Goal: Task Accomplishment & Management: Manage account settings

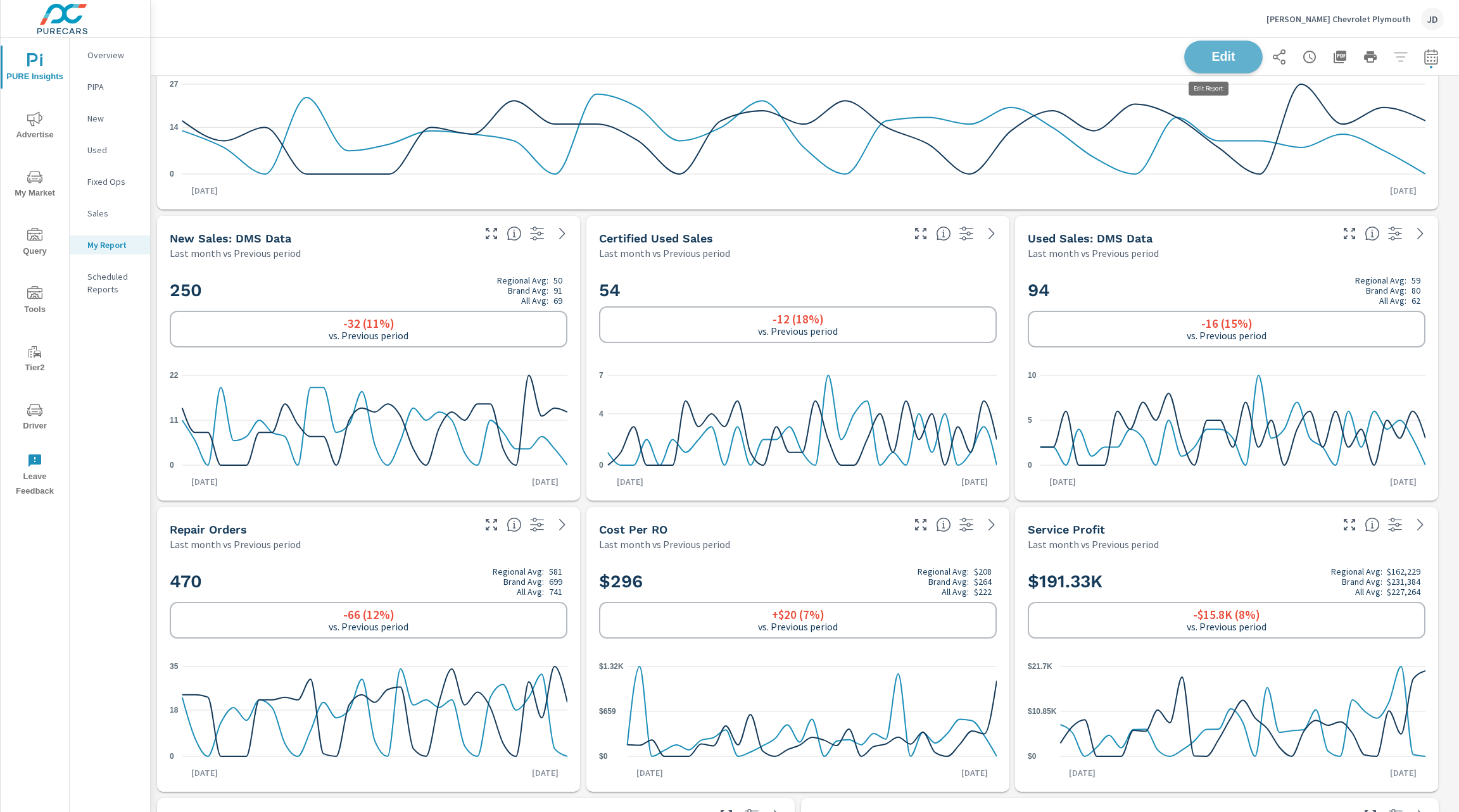
scroll to position [5569, 1323]
click at [1238, 49] on button "Edit" at bounding box center [1224, 57] width 78 height 33
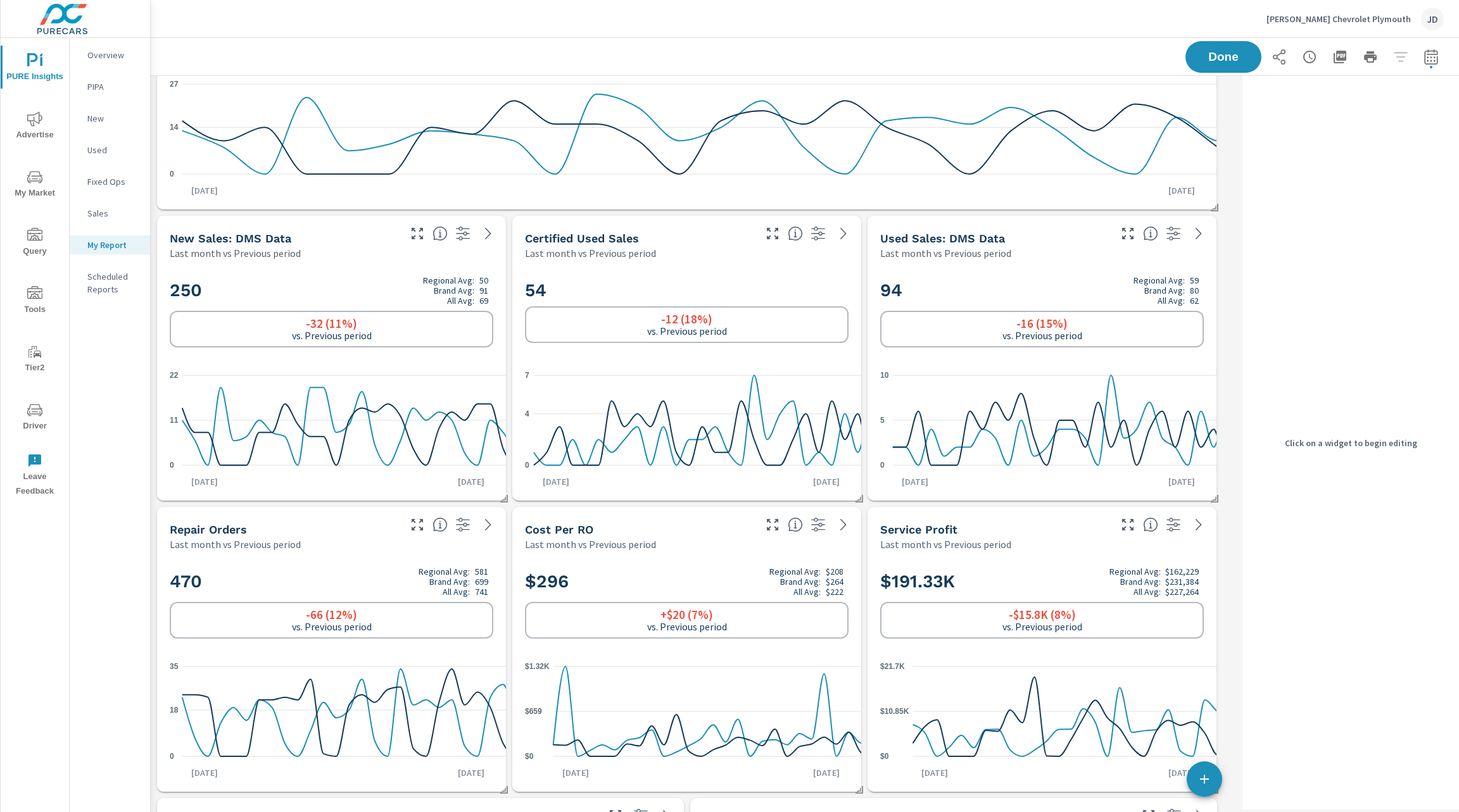
scroll to position [5569, 1102]
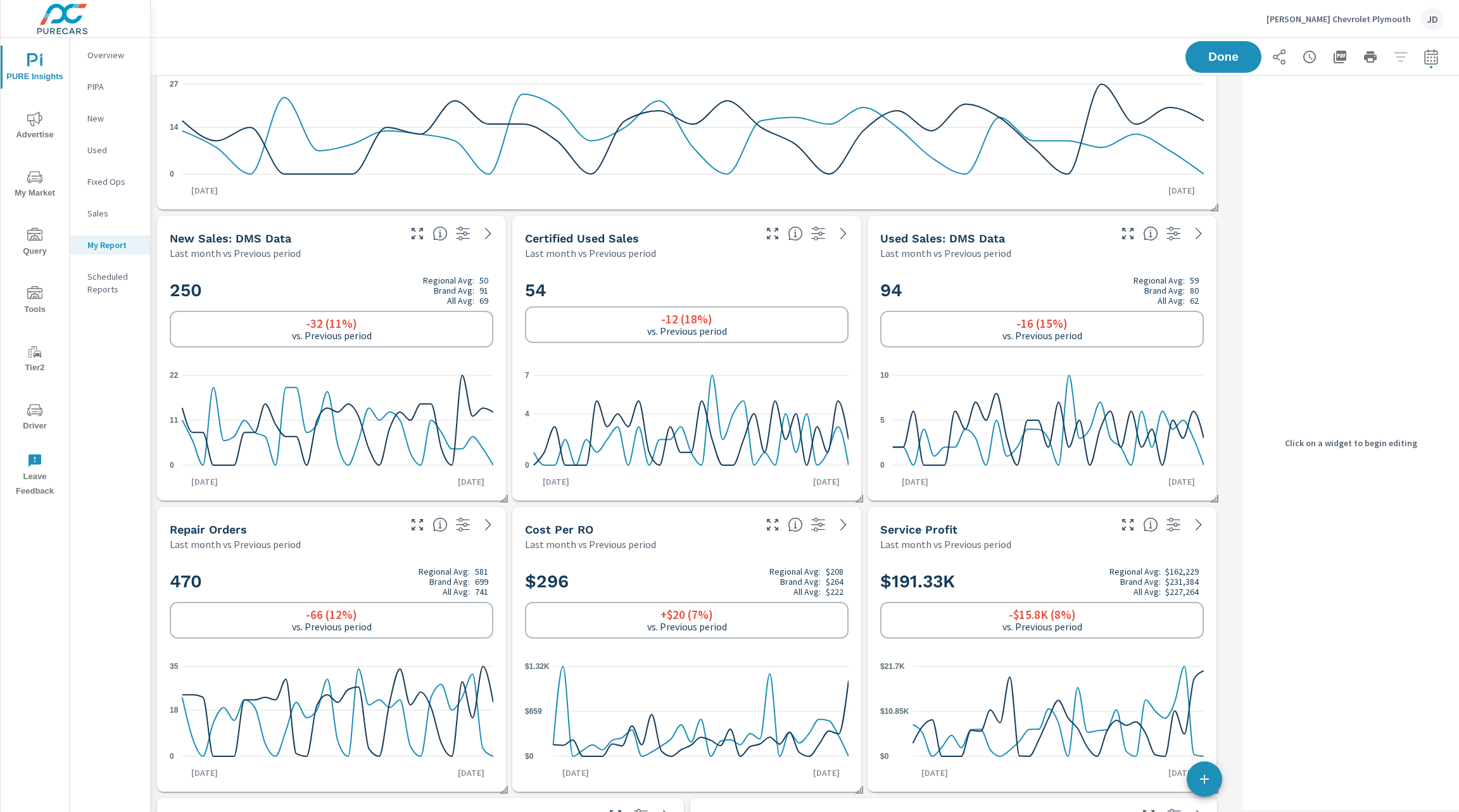
click at [1036, 276] on h2 "94 Regional Avg: 59 Brand Avg: 80 All Avg: 62" at bounding box center [1041, 291] width 323 height 30
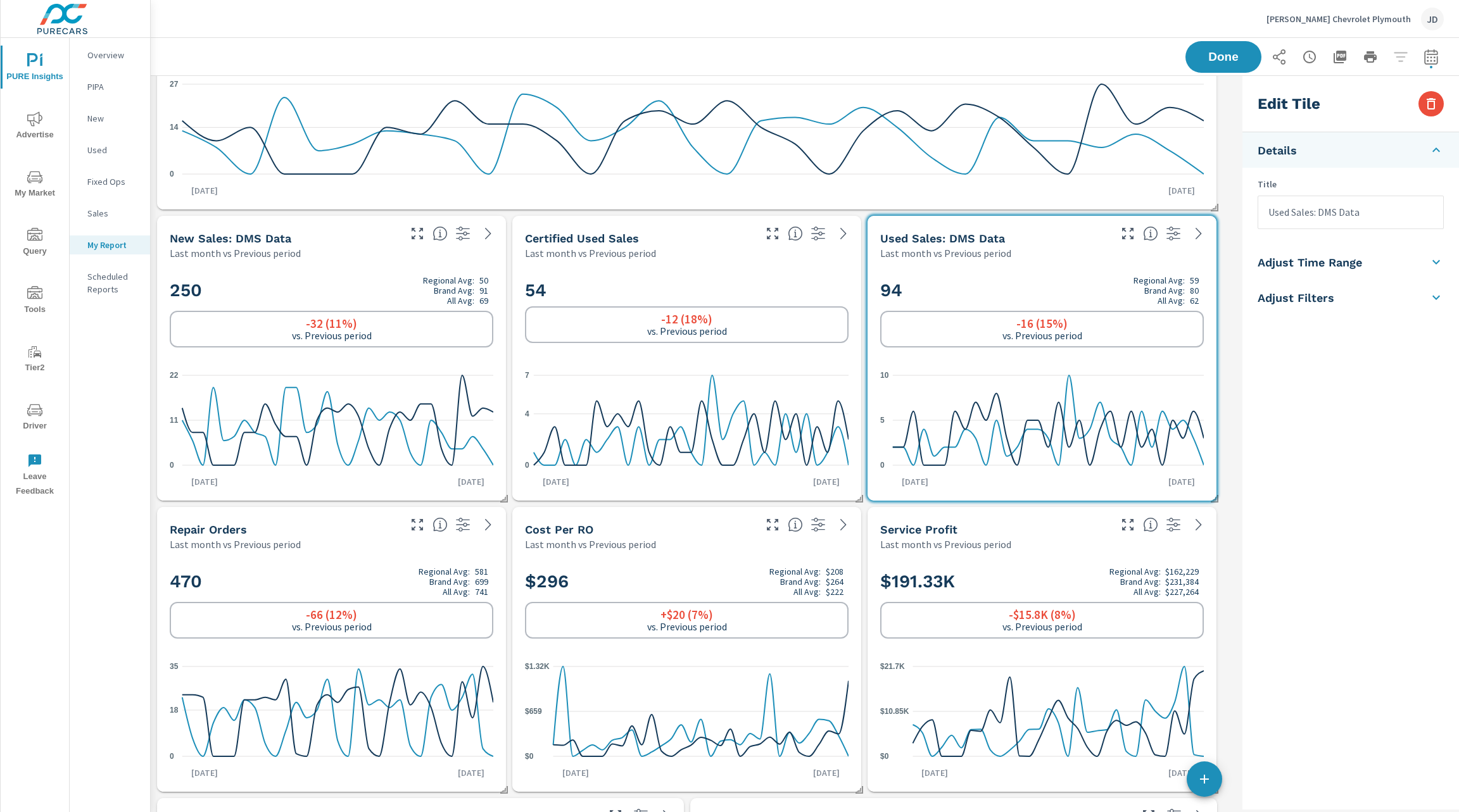
click at [1356, 294] on li "Adjust Filters" at bounding box center [1350, 297] width 216 height 35
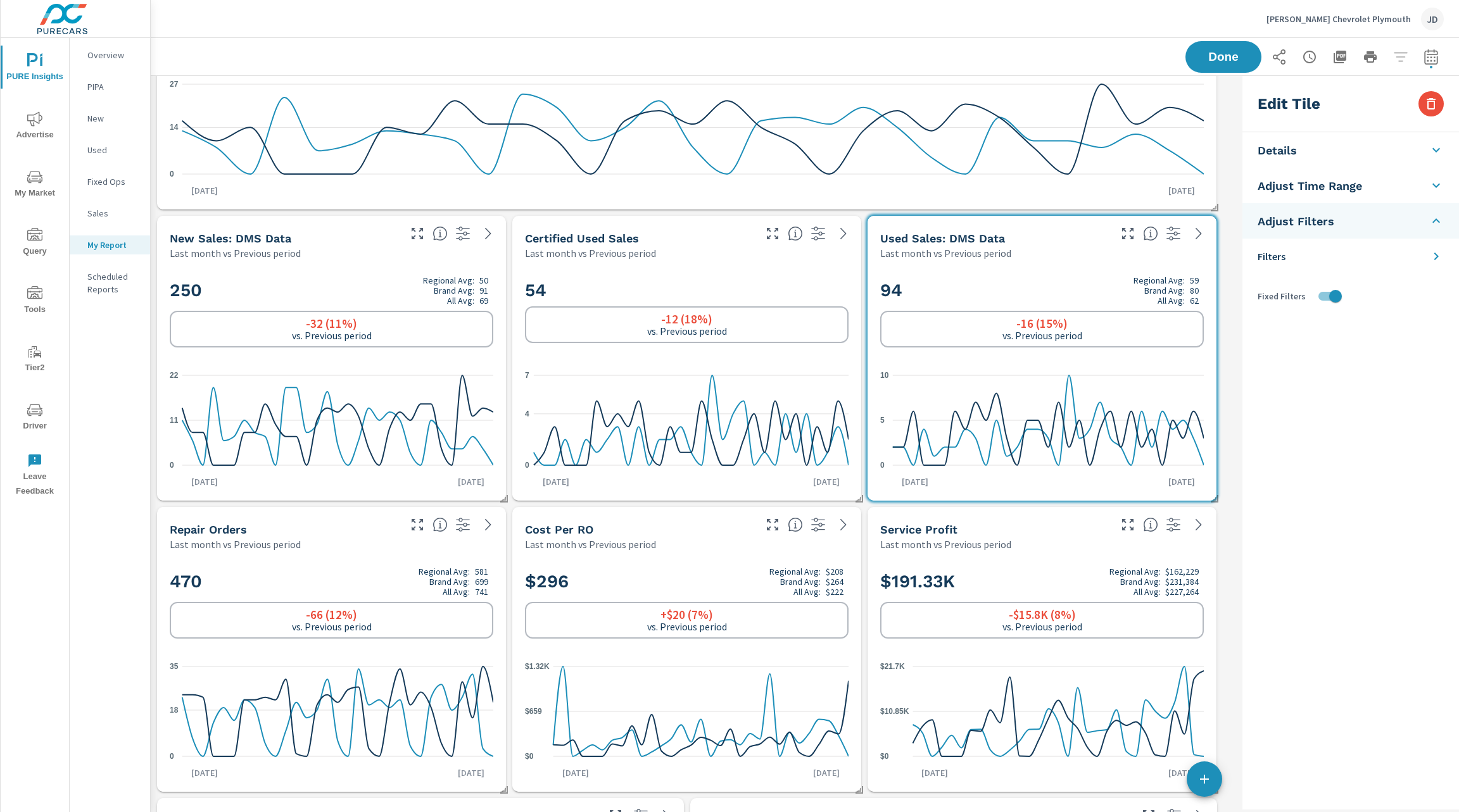
click at [1412, 253] on li "Filters" at bounding box center [1350, 256] width 216 height 35
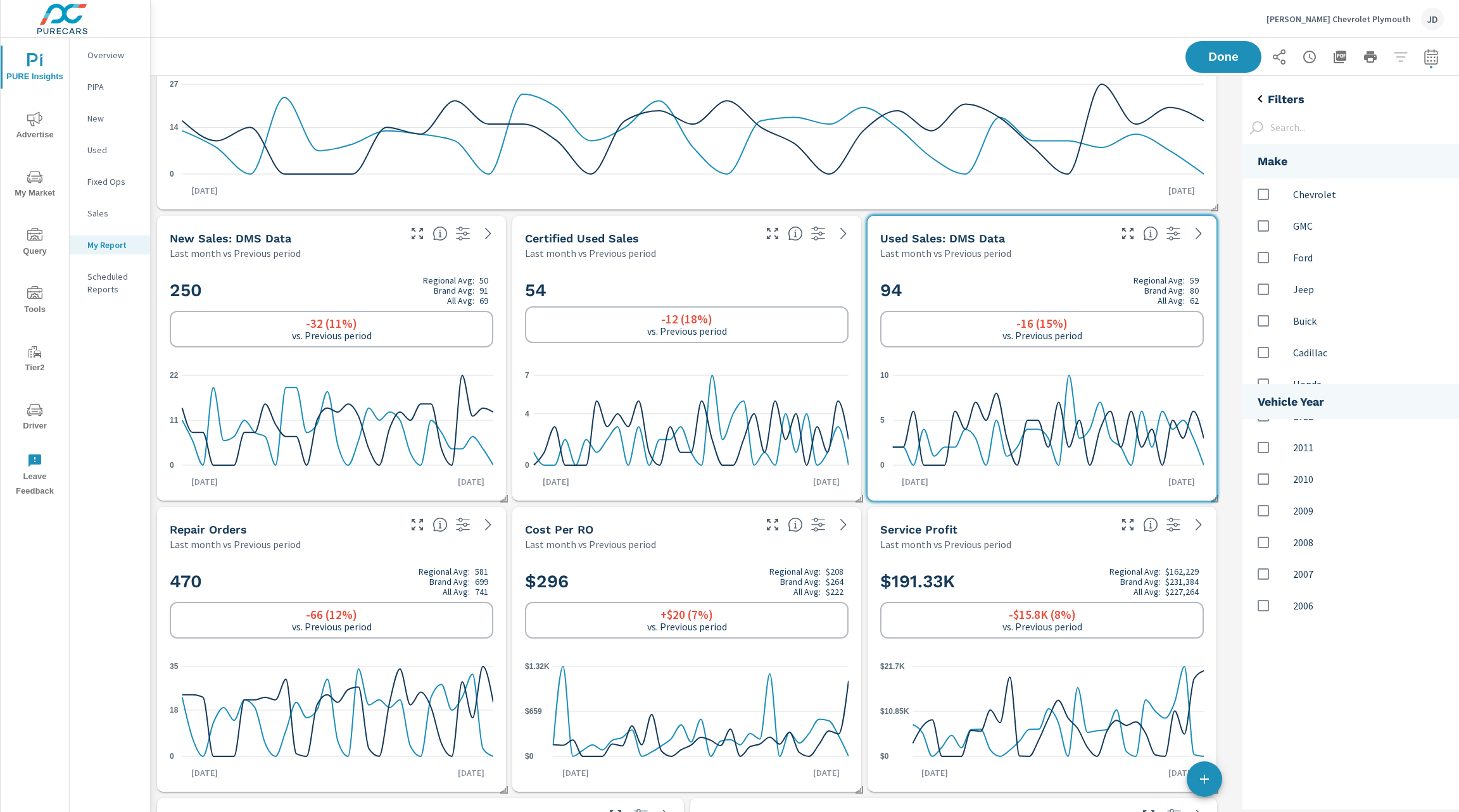
scroll to position [0, 0]
click at [1276, 100] on h5 "Filters" at bounding box center [1286, 99] width 37 height 14
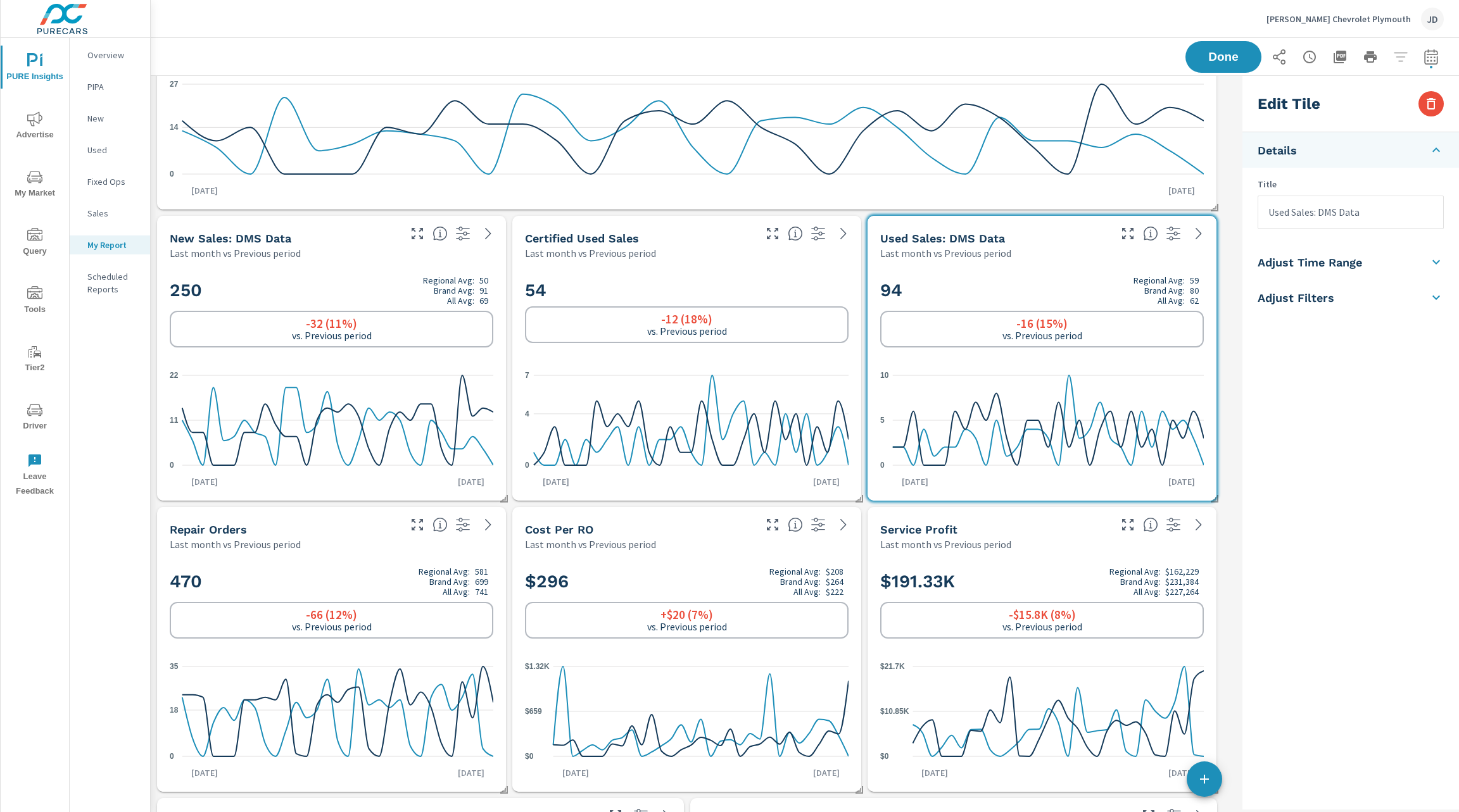
click at [1439, 151] on icon at bounding box center [1436, 150] width 8 height 5
click at [1439, 151] on icon at bounding box center [1436, 150] width 15 height 15
click at [1434, 258] on icon at bounding box center [1436, 262] width 15 height 15
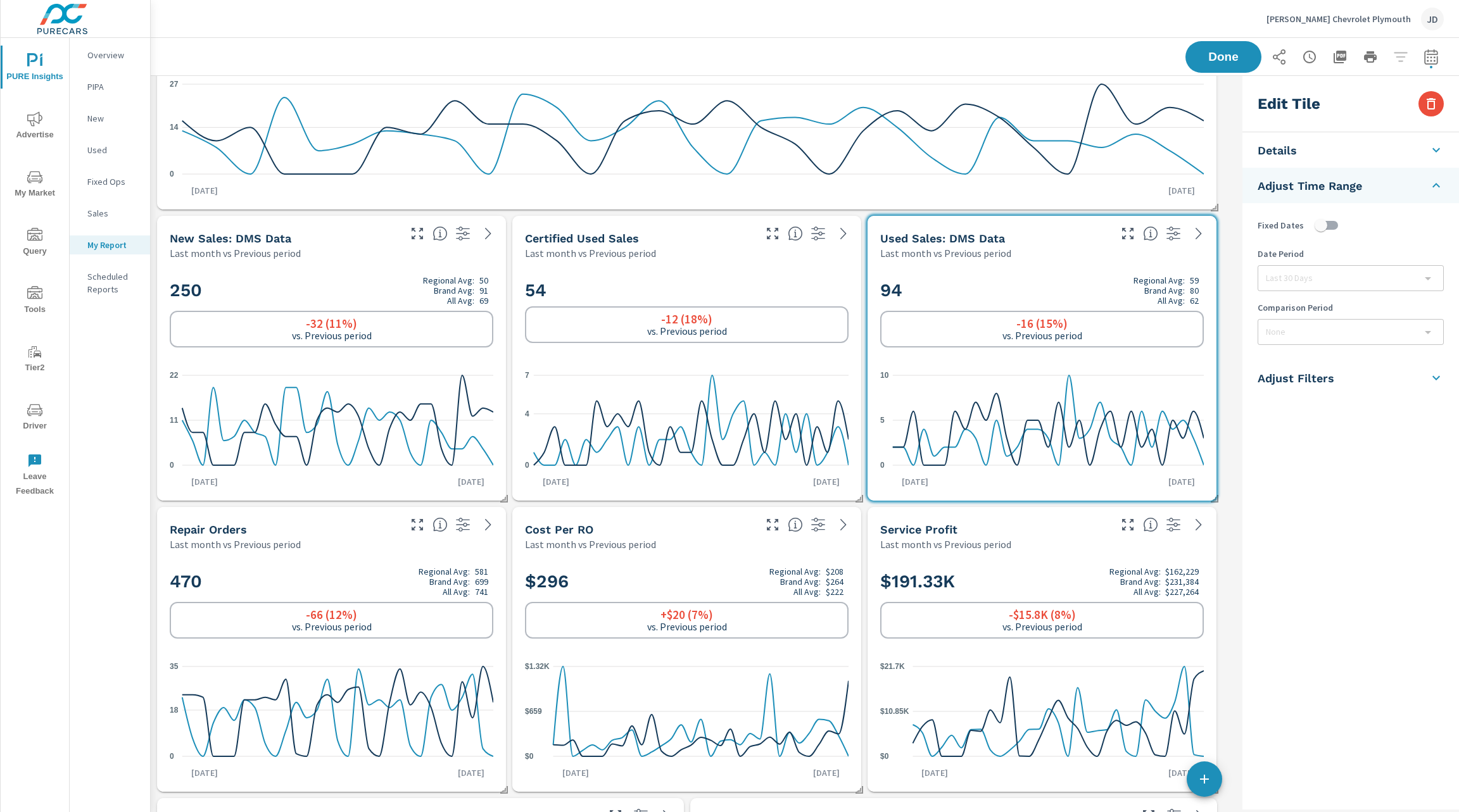
click at [1433, 189] on icon at bounding box center [1436, 185] width 15 height 15
click at [1439, 218] on icon at bounding box center [1436, 221] width 15 height 15
click at [1431, 252] on icon at bounding box center [1436, 256] width 15 height 15
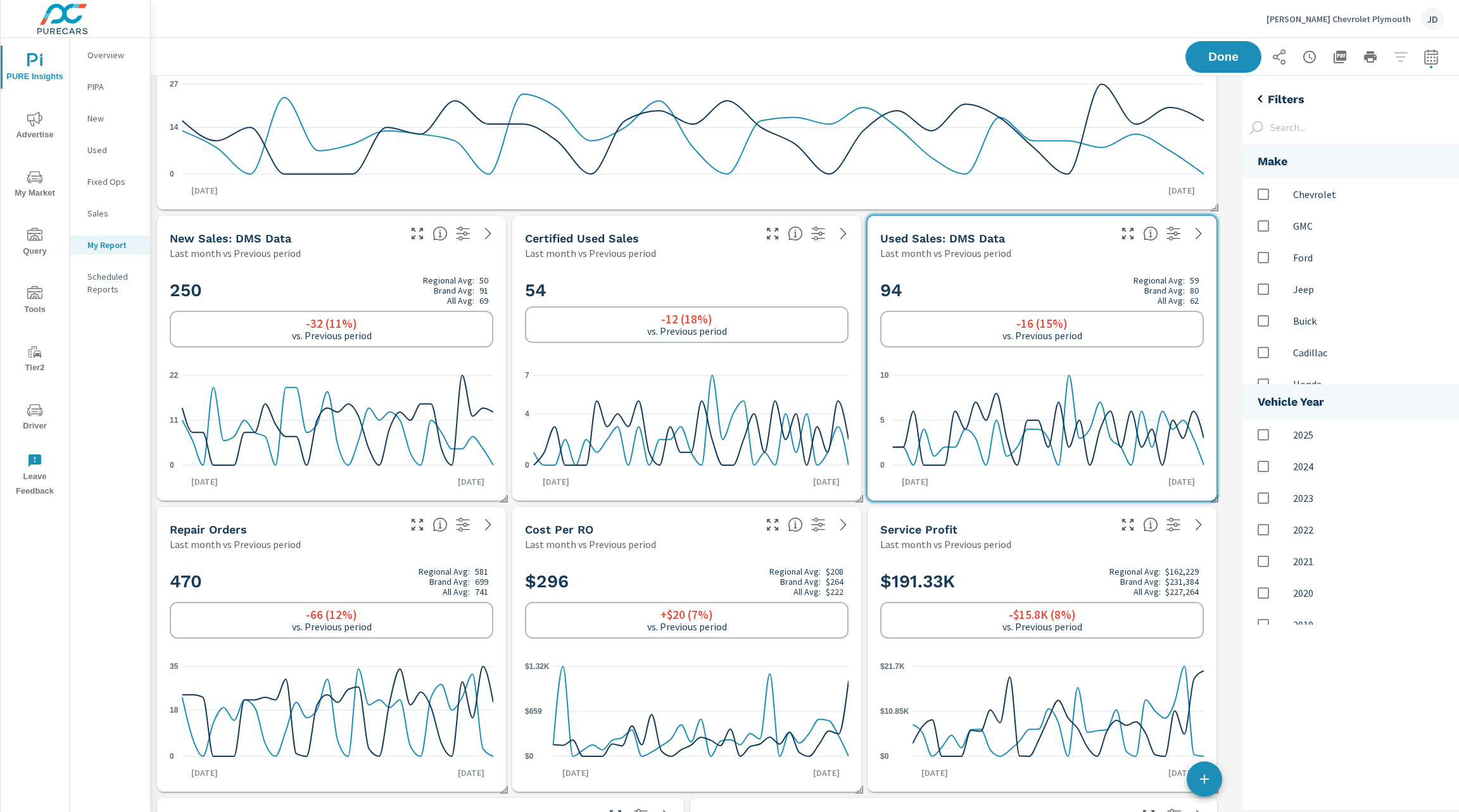
click at [1274, 95] on h5 "Filters" at bounding box center [1286, 99] width 37 height 14
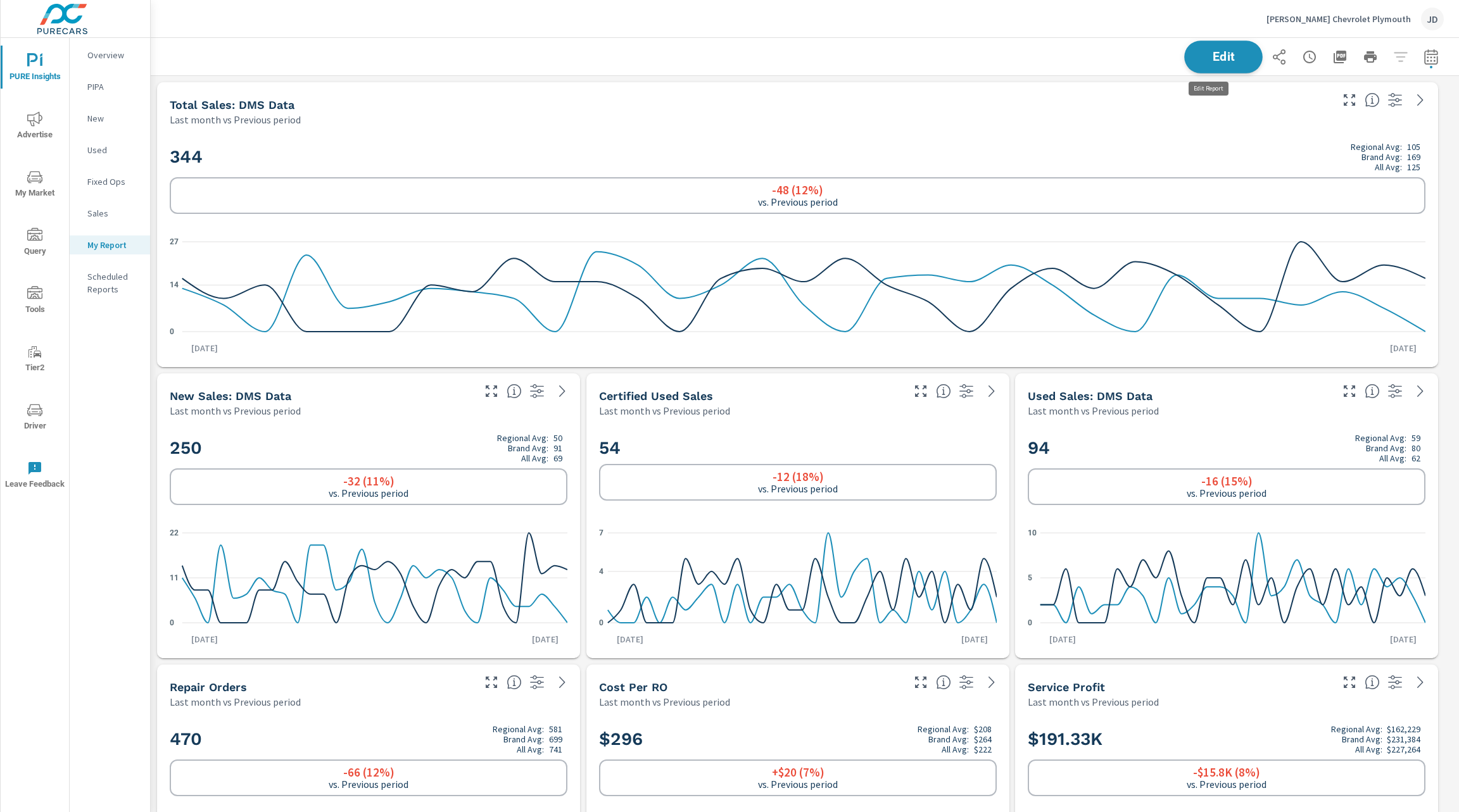
scroll to position [5569, 1323]
click at [1209, 63] on span "Edit" at bounding box center [1223, 56] width 52 height 12
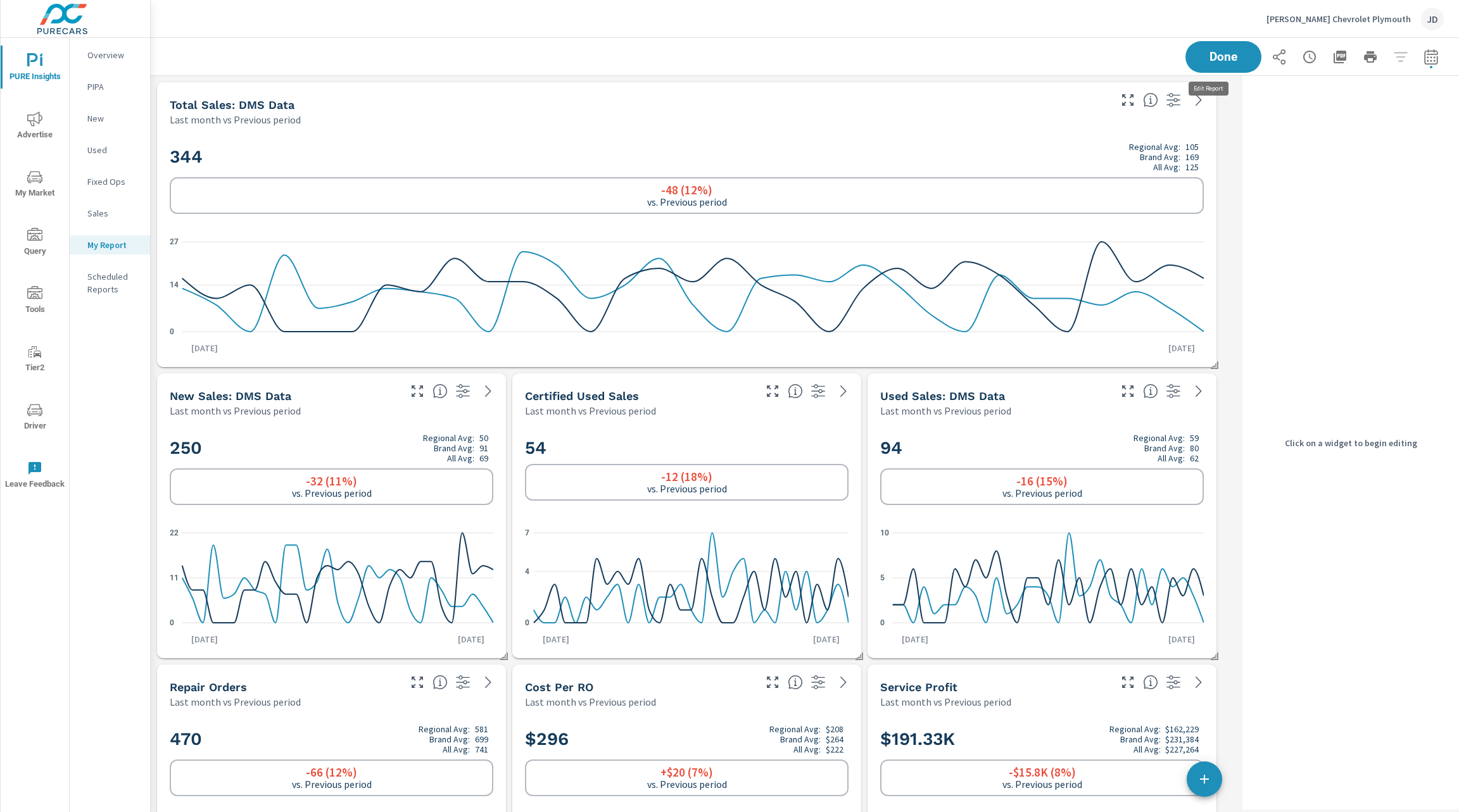
scroll to position [5569, 1102]
click at [1273, 56] on icon "button" at bounding box center [1279, 57] width 13 height 15
click at [1048, 55] on div "Done" at bounding box center [805, 56] width 1278 height 38
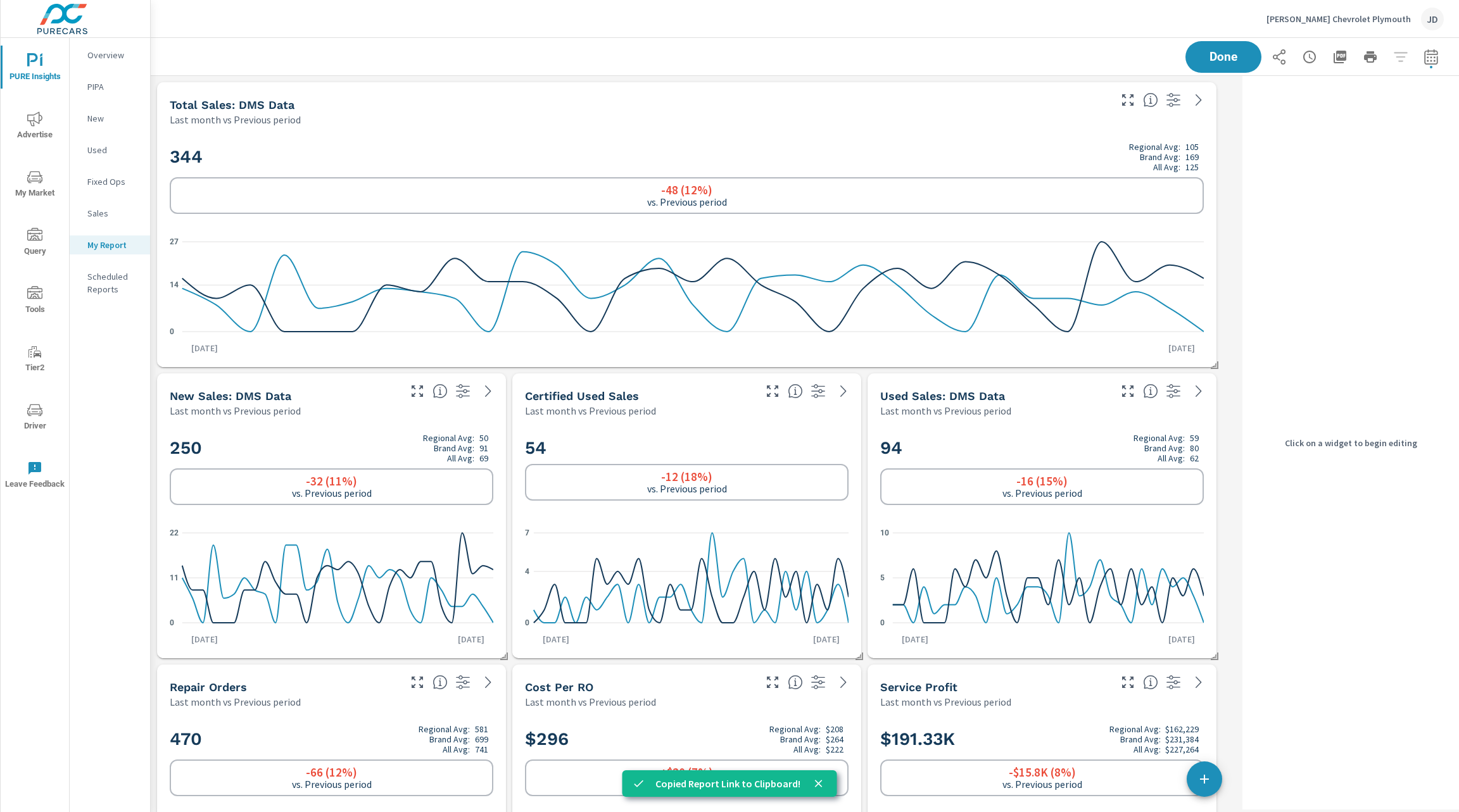
click at [1427, 57] on icon "button" at bounding box center [1430, 59] width 8 height 5
select select "Last month"
select select "Previous period"
click at [984, 40] on div "Done" at bounding box center [805, 56] width 1278 height 38
click at [1435, 53] on div "Done" at bounding box center [805, 56] width 1308 height 38
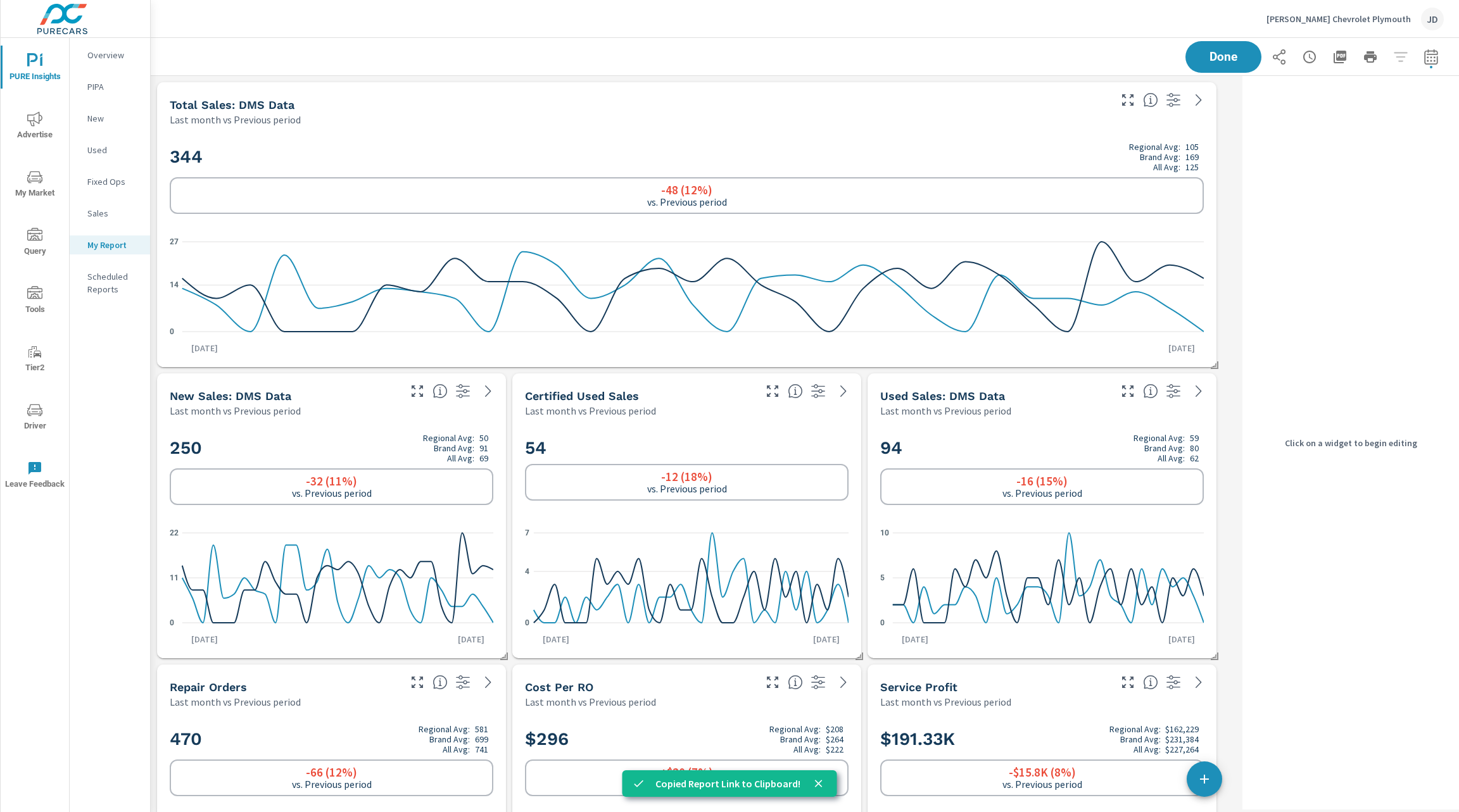
click at [1431, 54] on div "Done" at bounding box center [805, 56] width 1308 height 38
click at [1427, 60] on button "button" at bounding box center [1432, 57] width 26 height 26
select select "Last month"
select select "Previous period"
click at [1372, 216] on span "Cancel" at bounding box center [1369, 214] width 50 height 11
